Goal: Navigation & Orientation: Go to known website

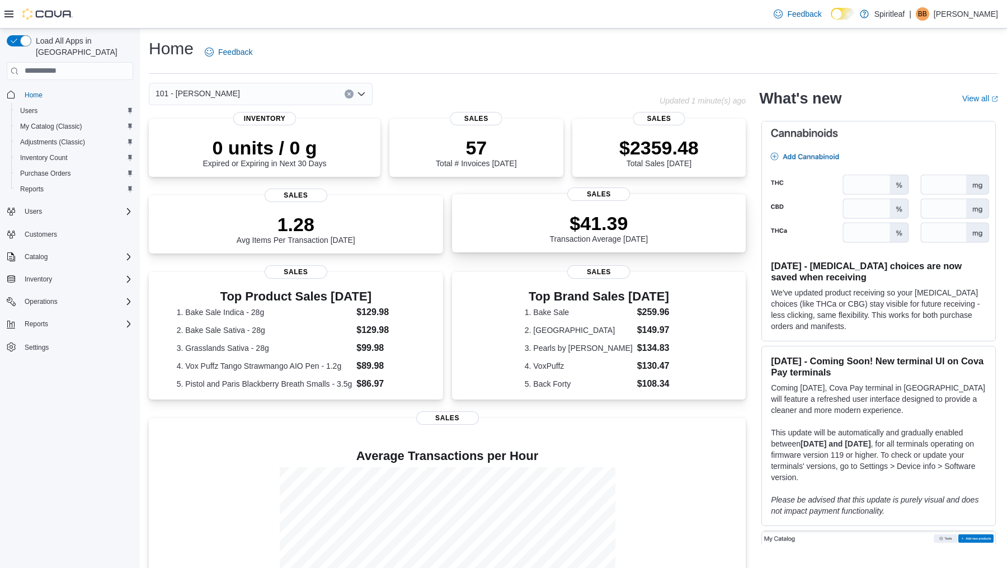
scroll to position [91, 0]
